Goal: Transaction & Acquisition: Purchase product/service

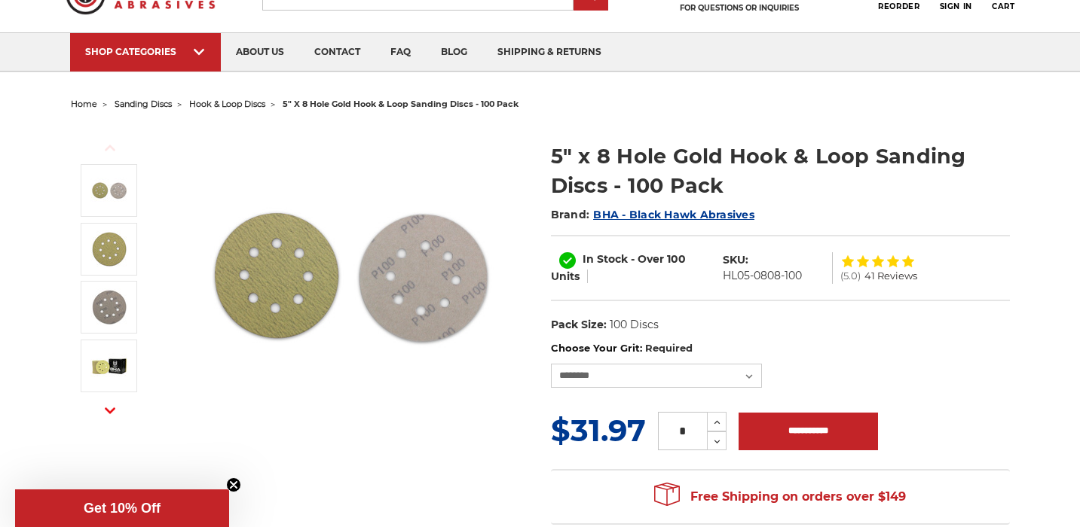
scroll to position [78, 0]
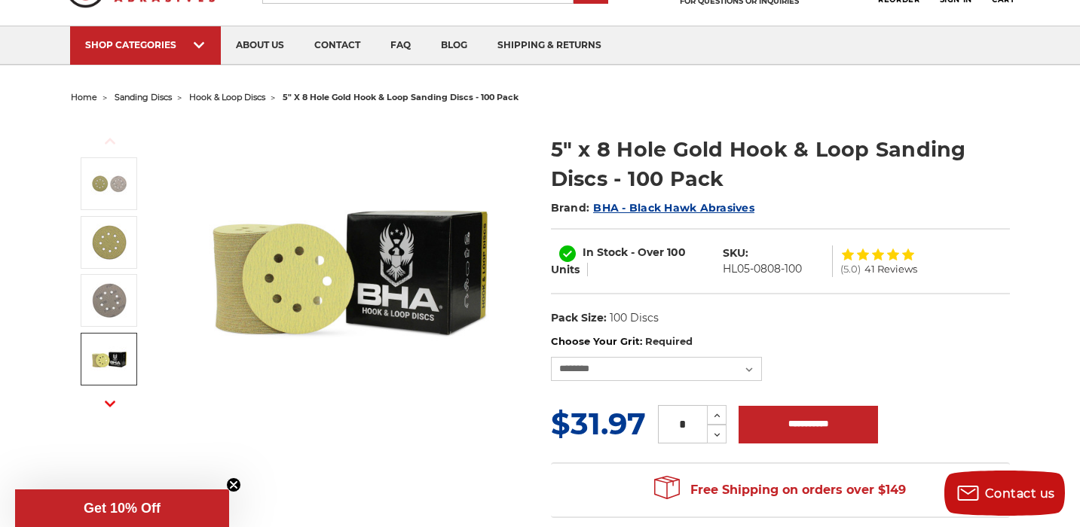
click at [112, 354] on img at bounding box center [109, 360] width 38 height 38
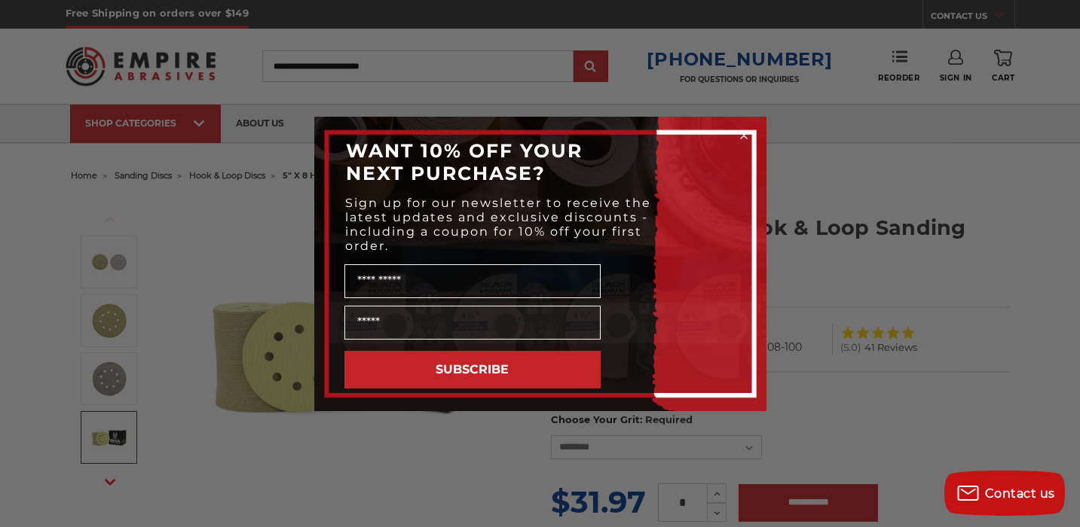
click at [308, 75] on div "Close dialog WANT 10% OFF YOUR NEXT PURCHASE? Sign up for our newsletter to rec…" at bounding box center [540, 263] width 1080 height 527
click at [748, 133] on circle "Close dialog" at bounding box center [743, 135] width 14 height 14
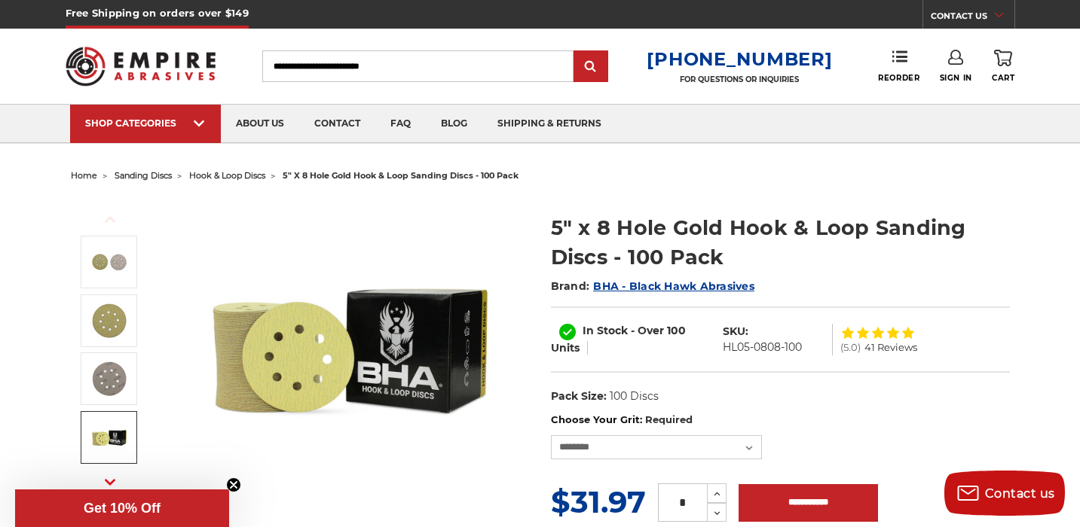
click at [350, 65] on input "Search" at bounding box center [417, 66] width 311 height 32
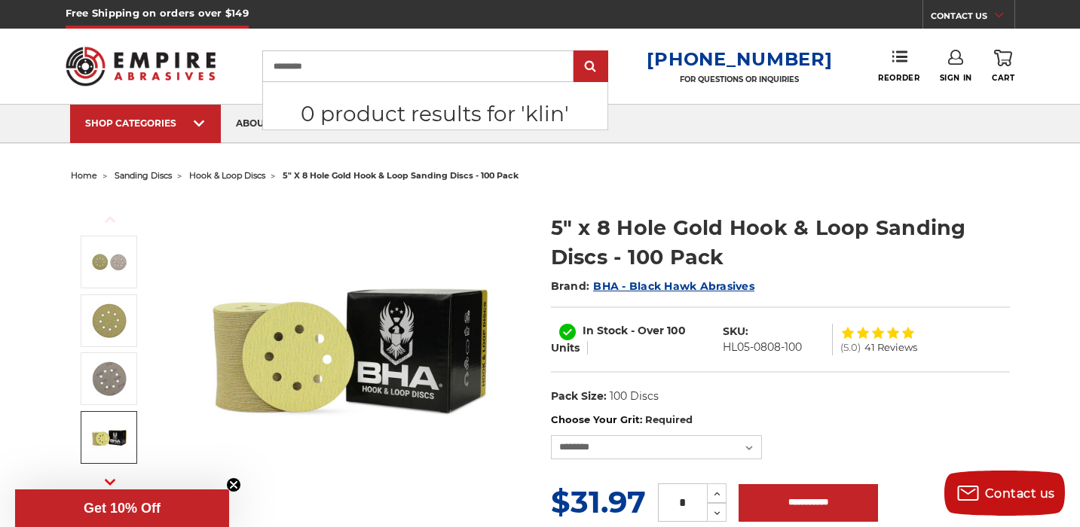
type input "*********"
click at [576, 52] on input "submit" at bounding box center [591, 67] width 30 height 30
